Goal: Transaction & Acquisition: Purchase product/service

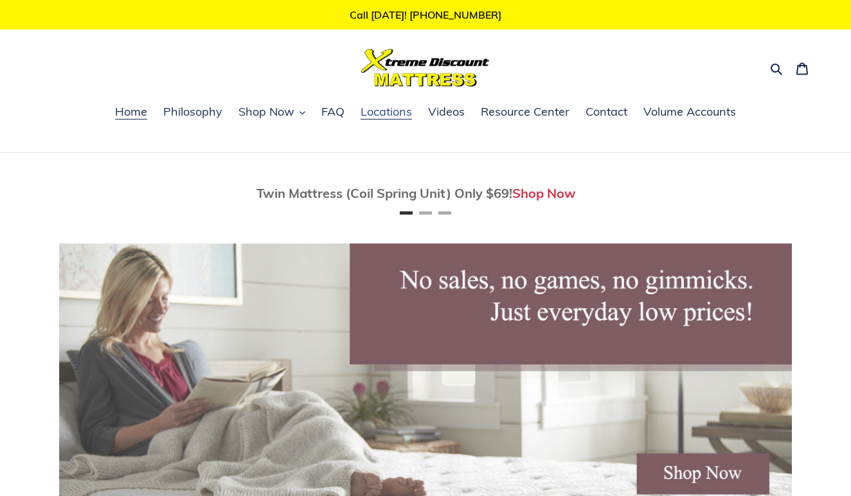
click at [394, 116] on span "Locations" at bounding box center [386, 111] width 51 height 15
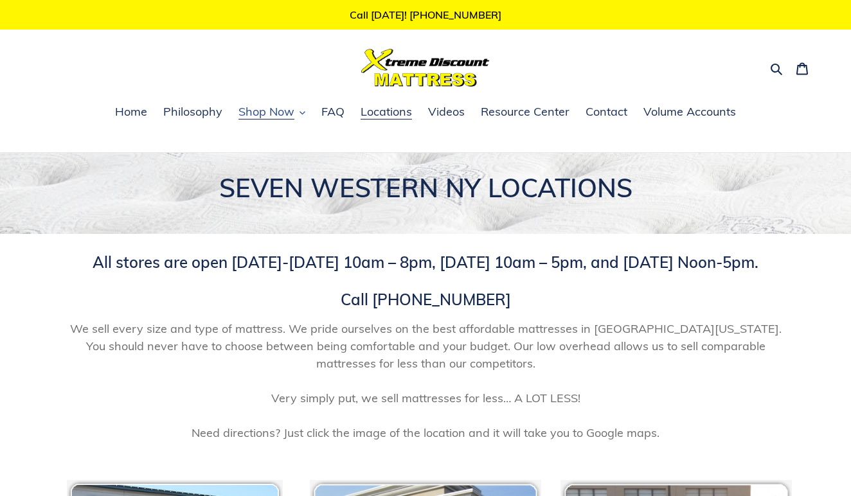
click at [303, 111] on button "Shop Now" at bounding box center [272, 112] width 80 height 19
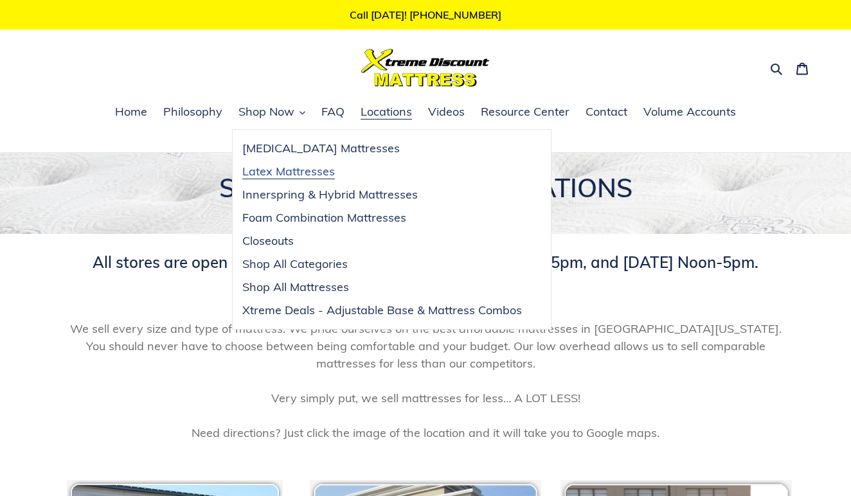
click at [300, 175] on span "Latex Mattresses" at bounding box center [288, 171] width 93 height 15
click at [306, 222] on span "Foam Combination Mattresses" at bounding box center [324, 217] width 164 height 15
click at [309, 199] on span "Innerspring & Hybrid Mattresses" at bounding box center [330, 194] width 176 height 15
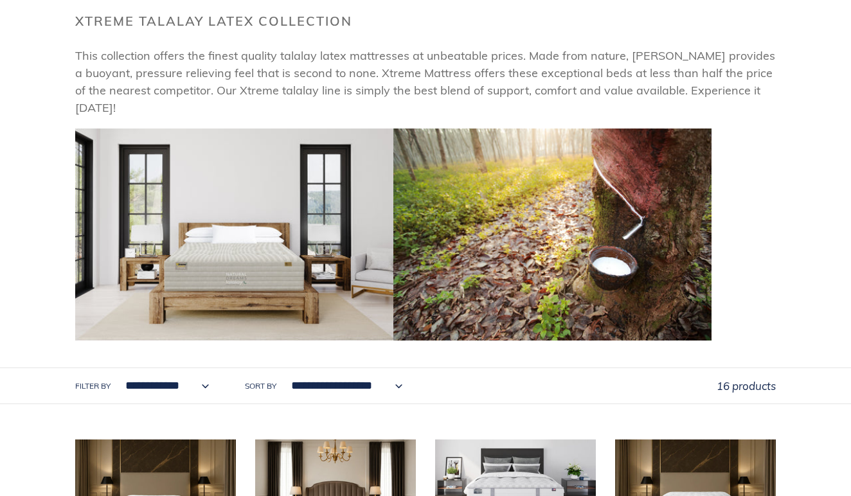
scroll to position [228, 0]
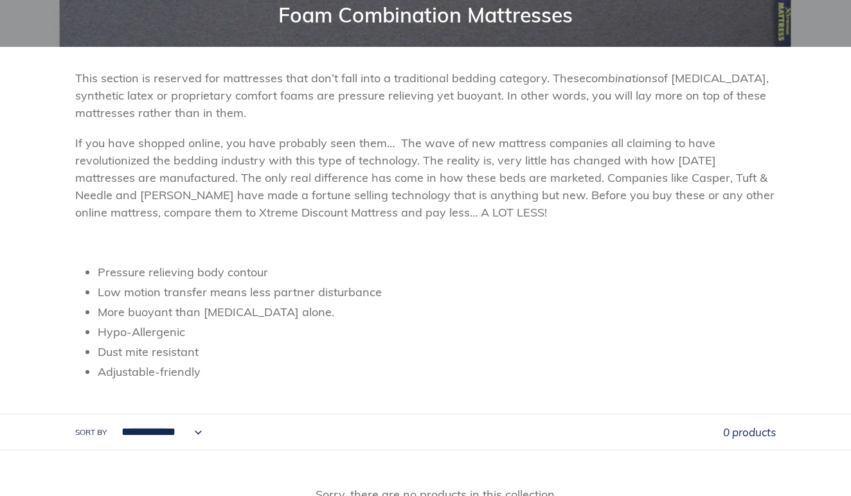
scroll to position [118, 0]
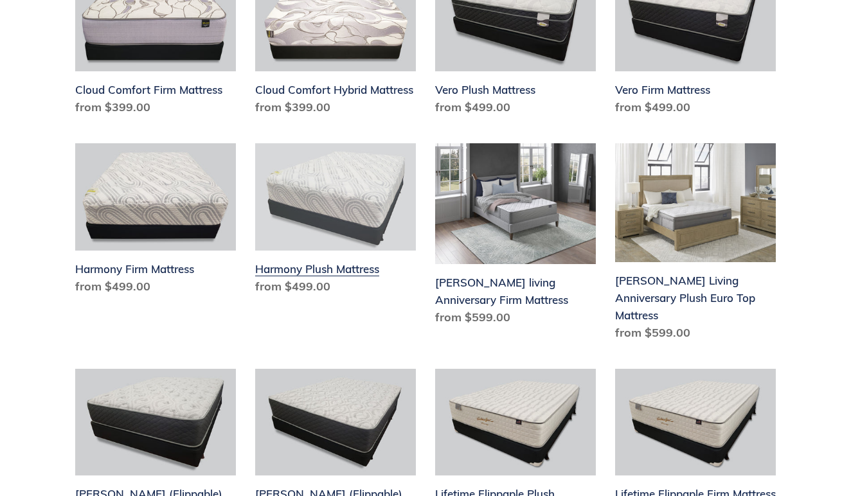
scroll to position [1122, 0]
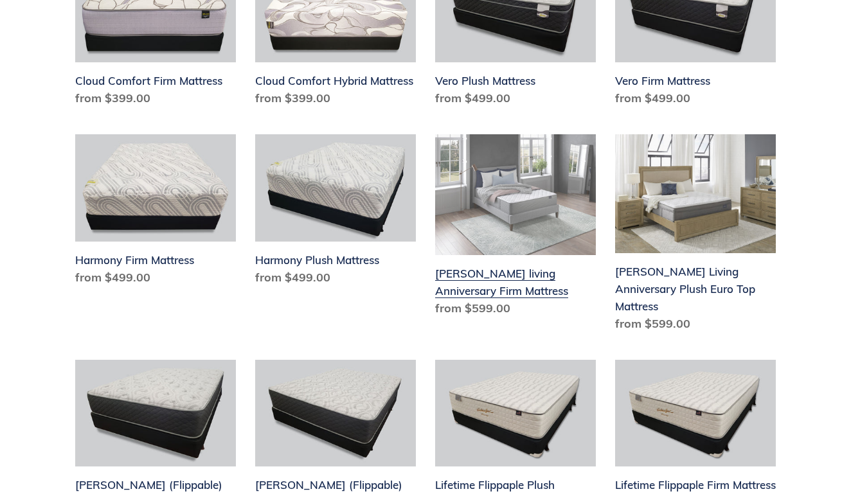
click at [509, 207] on link "[PERSON_NAME] living Anniversary Firm Mattress" at bounding box center [515, 228] width 161 height 188
